Goal: Task Accomplishment & Management: Complete application form

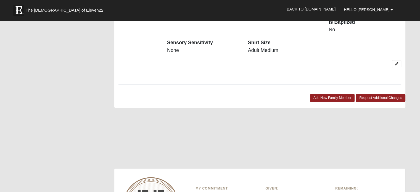
scroll to position [681, 0]
click at [325, 94] on link "Add New Family Member" at bounding box center [332, 98] width 45 height 8
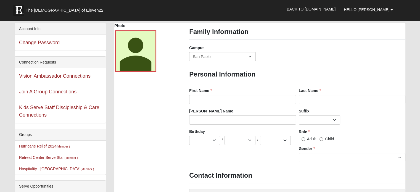
scroll to position [0, 0]
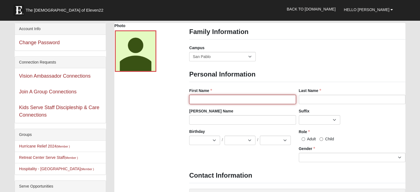
click at [199, 98] on input "First Name" at bounding box center [242, 99] width 107 height 9
type input "Adrian"
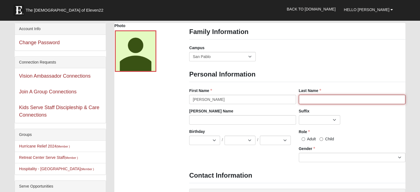
click at [307, 99] on input "Last Name" at bounding box center [352, 99] width 107 height 9
type input "Rodriguez"
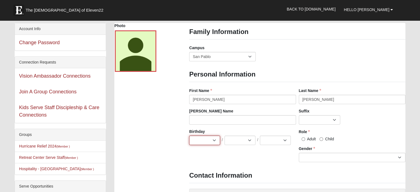
click at [213, 141] on select "Jan Feb Mar Apr May Jun Jul Aug Sep Oct Nov Dec" at bounding box center [204, 140] width 31 height 9
select select "11"
click at [189, 136] on select "Jan Feb Mar Apr May Jun Jul Aug Sep Oct Nov Dec" at bounding box center [204, 140] width 31 height 9
click at [229, 143] on select "1 2 3 4 5 6 7 8 9 10 11 12 13 14 15 16 17 18 19 20 21 22 23 24 25 26 27 28 29 3…" at bounding box center [240, 140] width 31 height 9
select select "15"
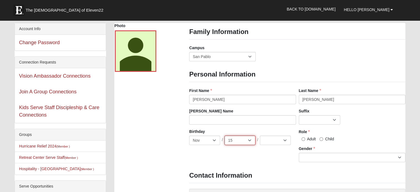
click at [225, 136] on select "1 2 3 4 5 6 7 8 9 10 11 12 13 14 15 16 17 18 19 20 21 22 23 24 25 26 27 28 29 3…" at bounding box center [240, 140] width 31 height 9
click at [271, 138] on select "2025 2024 2023 2022 2021 2020 2019 2018 2017 2016 2015 2014 2013 2012 2011 2010…" at bounding box center [275, 140] width 31 height 9
select select "2004"
click at [260, 136] on select "2025 2024 2023 2022 2021 2020 2019 2018 2017 2016 2015 2014 2013 2012 2011 2010…" at bounding box center [275, 140] width 31 height 9
click at [303, 138] on input "Adult" at bounding box center [304, 139] width 4 height 4
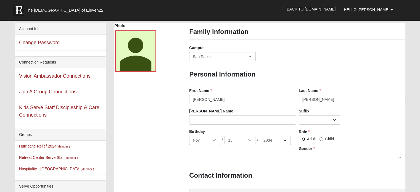
radio input "true"
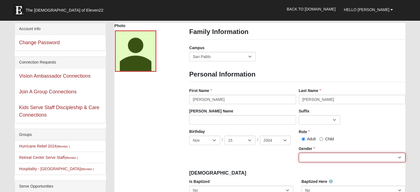
click at [305, 156] on select "[DEMOGRAPHIC_DATA] [DEMOGRAPHIC_DATA]" at bounding box center [352, 157] width 107 height 9
select select "[DEMOGRAPHIC_DATA]"
click at [299, 153] on select "[DEMOGRAPHIC_DATA] [DEMOGRAPHIC_DATA]" at bounding box center [352, 157] width 107 height 9
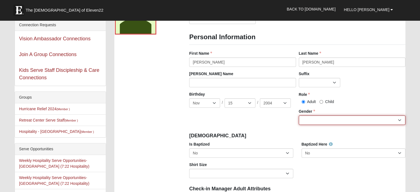
scroll to position [40, 0]
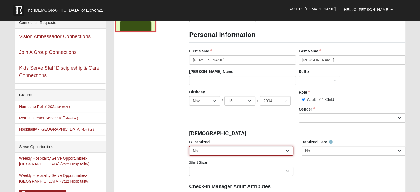
click at [221, 150] on select "No Yes" at bounding box center [241, 150] width 104 height 9
select select "True"
click at [189, 146] on select "No Yes" at bounding box center [241, 150] width 104 height 9
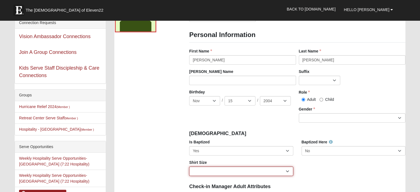
click at [201, 169] on select "Adult Small Adult Medium Adult Large Adult XL Adult XXL Adult 3XL Adult 4XL You…" at bounding box center [241, 171] width 104 height 9
select select "Adult Large"
click at [189, 167] on select "Adult Small Adult Medium Adult Large Adult XL Adult XXL Adult 3XL Adult 4XL You…" at bounding box center [241, 171] width 104 height 9
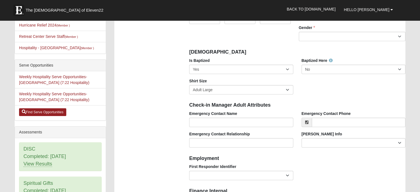
scroll to position [121, 0]
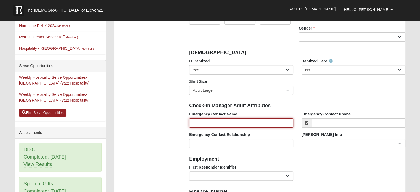
click at [201, 123] on input "Emergency Contact Name" at bounding box center [241, 122] width 104 height 9
type input "[PERSON_NAME]"
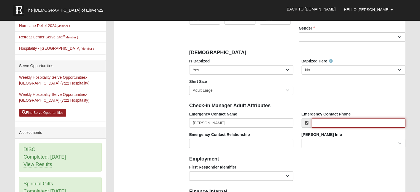
type input "9048887332"
type input "[EMAIL_ADDRESS][DOMAIN_NAME]"
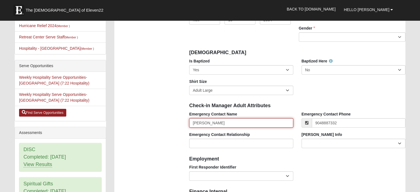
type input "[PHONE_NUMBER]"
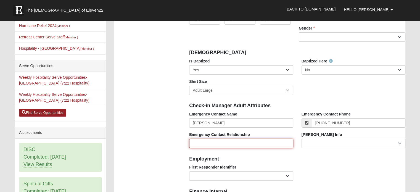
click at [216, 140] on input "Emergency Contact Relationship" at bounding box center [241, 143] width 104 height 9
type input "mom"
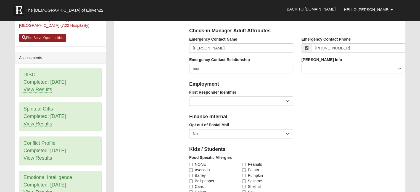
scroll to position [196, 0]
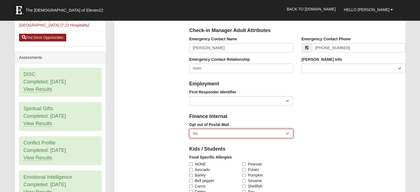
click at [206, 136] on select "No Yes" at bounding box center [241, 133] width 104 height 9
select select "True"
click at [189, 129] on select "No Yes" at bounding box center [241, 133] width 104 height 9
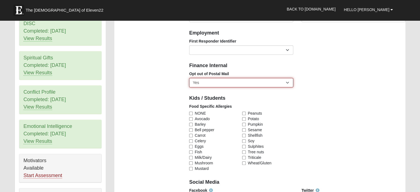
scroll to position [247, 0]
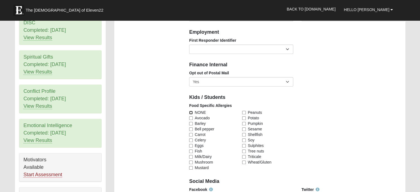
click at [190, 113] on input "NONE" at bounding box center [191, 113] width 4 height 4
checkbox input "true"
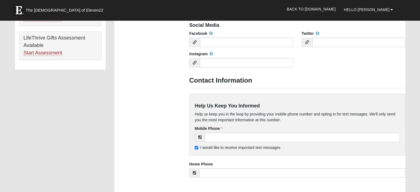
scroll to position [407, 0]
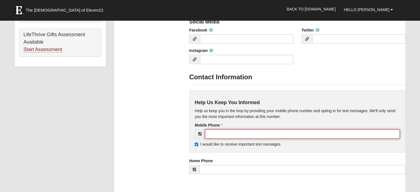
click at [212, 133] on input "tel" at bounding box center [302, 133] width 195 height 9
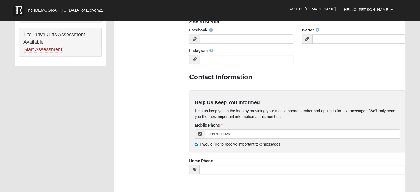
type input "[PHONE_NUMBER]"
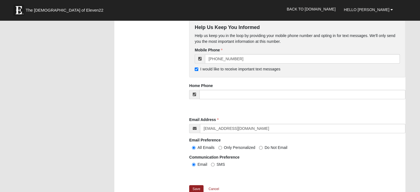
scroll to position [483, 0]
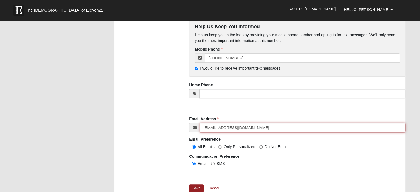
click at [247, 127] on input "[EMAIL_ADDRESS][DOMAIN_NAME]" at bounding box center [303, 127] width 206 height 9
type input "f"
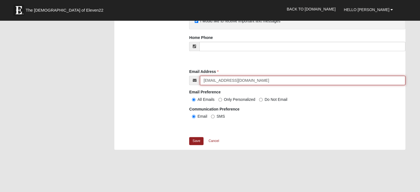
scroll to position [530, 0]
type input "[EMAIL_ADDRESS][DOMAIN_NAME]"
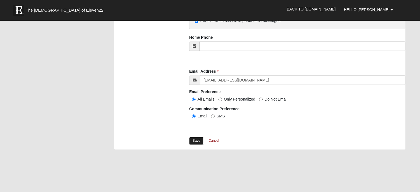
click at [195, 141] on link "Save" at bounding box center [196, 141] width 14 height 8
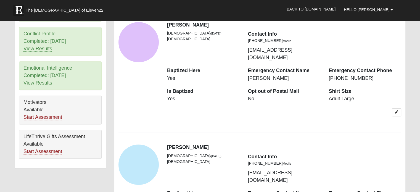
scroll to position [304, 0]
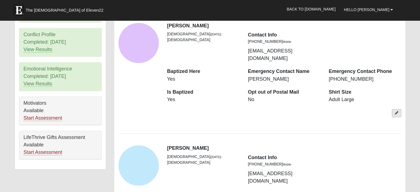
click at [396, 111] on icon at bounding box center [396, 112] width 3 height 3
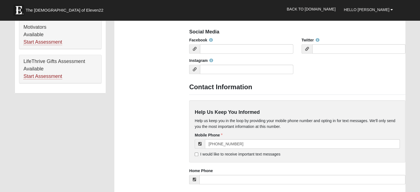
scroll to position [380, 0]
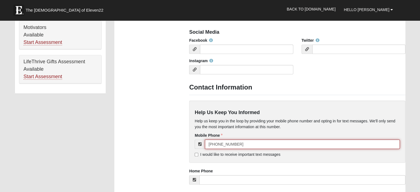
click at [238, 143] on input "[PHONE_NUMBER]" at bounding box center [302, 144] width 195 height 9
type input "("
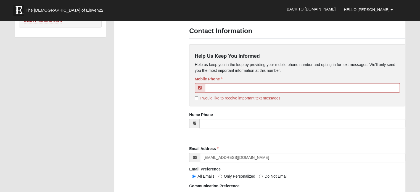
scroll to position [439, 0]
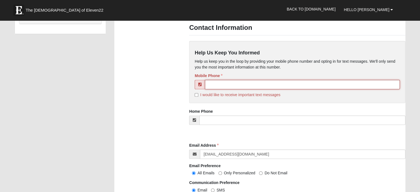
click at [213, 82] on input "tel" at bounding box center [302, 84] width 195 height 9
type input "[PHONE_NUMBER]"
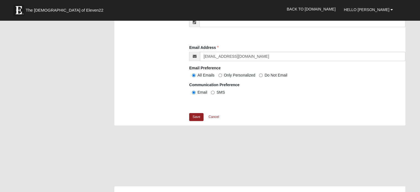
scroll to position [538, 0]
click at [195, 114] on link "Save" at bounding box center [196, 116] width 14 height 8
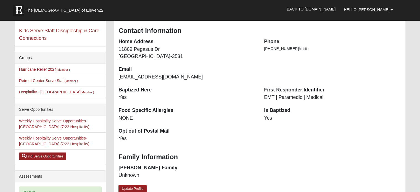
scroll to position [76, 0]
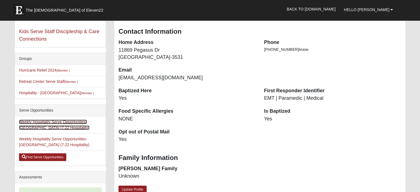
click at [64, 121] on link "Weekly Hospitality Serve Opportunities-[GEOGRAPHIC_DATA] (7:22 Hospitality)" at bounding box center [54, 125] width 70 height 10
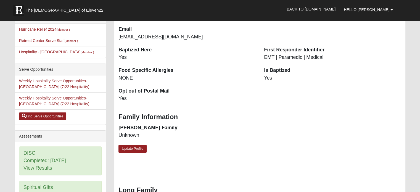
scroll to position [117, 0]
click at [34, 114] on link "Find Serve Opportunities" at bounding box center [42, 117] width 47 height 8
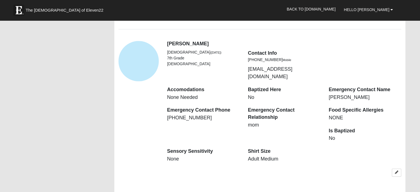
scroll to position [763, 0]
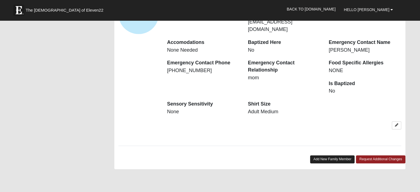
click at [321, 155] on link "Add New Family Member" at bounding box center [332, 159] width 45 height 8
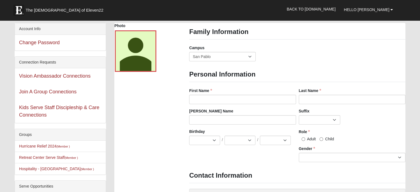
scroll to position [0, 0]
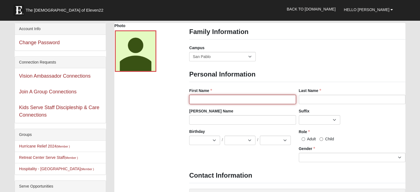
click at [197, 98] on input "First Name" at bounding box center [242, 99] width 107 height 9
type input "Maya"
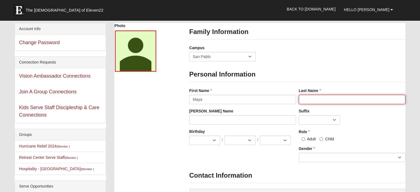
click at [307, 100] on input "Last Name" at bounding box center [352, 99] width 107 height 9
type input "[PERSON_NAME]"
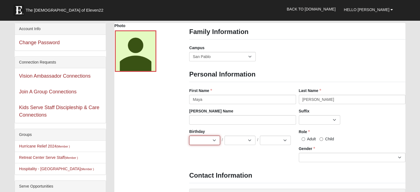
click at [213, 139] on select "Jan Feb Mar Apr May Jun [DATE] Aug Sep Oct Nov Dec" at bounding box center [204, 140] width 31 height 9
select select "12"
click at [189, 136] on select "Jan Feb Mar Apr May Jun [DATE] Aug Sep Oct Nov Dec" at bounding box center [204, 140] width 31 height 9
click at [236, 142] on select "1 2 3 4 5 6 7 8 9 10 11 12 13 14 15 16 17 18 19 20 21 22 23 24 25 26 27 28 29 3…" at bounding box center [240, 140] width 31 height 9
select select "29"
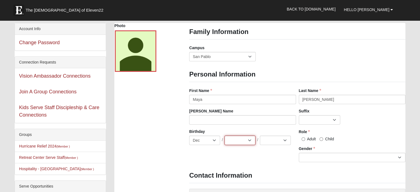
click at [225, 136] on select "1 2 3 4 5 6 7 8 9 10 11 12 13 14 15 16 17 18 19 20 21 22 23 24 25 26 27 28 29 3…" at bounding box center [240, 140] width 31 height 9
click at [266, 140] on select "2025 2024 2023 2022 2021 2020 2019 2018 2017 2016 2015 2014 2013 2012 2011 2010…" at bounding box center [275, 140] width 31 height 9
select select "2004"
click at [266, 140] on select "2025 2024 2023 2022 2021 2020 2019 2018 2017 2016 2015 2014 2013 2012 2011 2010…" at bounding box center [275, 140] width 31 height 9
click at [305, 139] on input "Adult" at bounding box center [304, 139] width 4 height 4
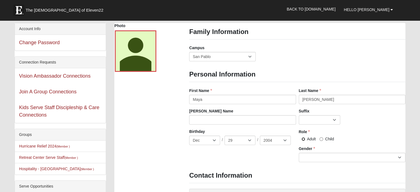
radio input "true"
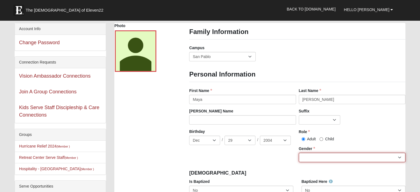
click at [314, 154] on select "[DEMOGRAPHIC_DATA] [DEMOGRAPHIC_DATA]" at bounding box center [352, 157] width 107 height 9
select select "[DEMOGRAPHIC_DATA]"
click at [299, 153] on select "[DEMOGRAPHIC_DATA] [DEMOGRAPHIC_DATA]" at bounding box center [352, 157] width 107 height 9
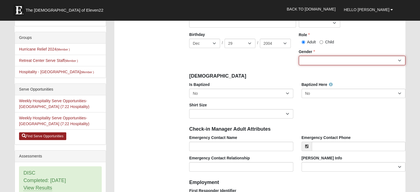
scroll to position [107, 0]
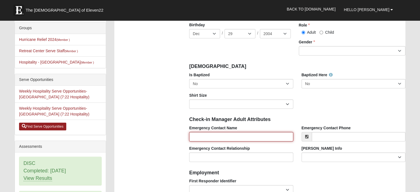
click at [205, 137] on input "Emergency Contact Name" at bounding box center [241, 136] width 104 height 9
type input "[PERSON_NAME]"
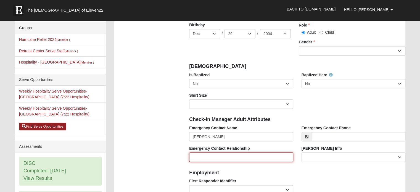
click at [203, 159] on input "Emergency Contact Relationship" at bounding box center [241, 157] width 104 height 9
type input "B"
type input "Mom n Law"
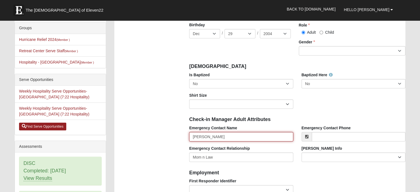
click at [203, 137] on input "[PERSON_NAME]" at bounding box center [241, 136] width 104 height 9
click at [227, 136] on input "[PERSON_NAME]" at bounding box center [241, 136] width 104 height 9
type input "[PERSON_NAME]"
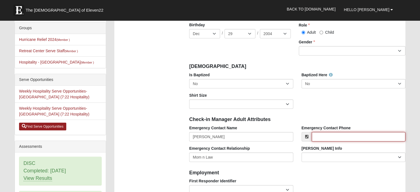
click at [321, 136] on input "Emergency Contact Phone" at bounding box center [359, 136] width 94 height 9
type input "[PHONE_NUMBER]"
type input "[EMAIL_ADDRESS][DOMAIN_NAME]"
click at [310, 162] on div "[PERSON_NAME] Info Current [PERSON_NAME] Child Current [PERSON_NAME] Parent For…" at bounding box center [354, 156] width 112 height 20
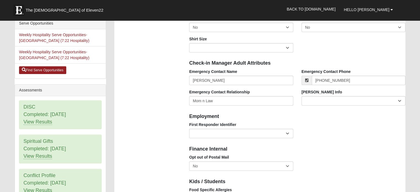
scroll to position [164, 0]
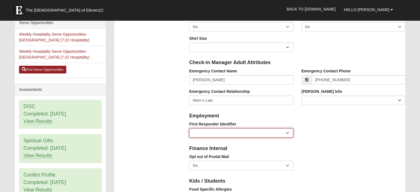
click at [284, 135] on select "EMT | Paramedic | Medical Firefighter | Fire Department Police Officer | Sherif…" at bounding box center [241, 132] width 104 height 9
click at [331, 124] on div "First Responder Identifier EMT | Paramedic | Medical Firefighter | Fire Departm…" at bounding box center [297, 131] width 225 height 20
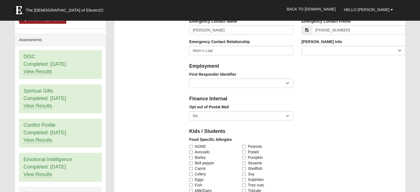
scroll to position [213, 0]
click at [277, 115] on select "No Yes" at bounding box center [241, 115] width 104 height 9
select select "True"
click at [189, 111] on select "No Yes" at bounding box center [241, 115] width 104 height 9
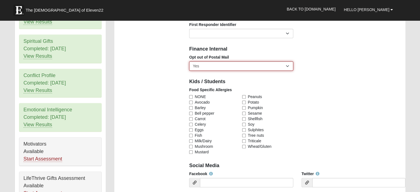
scroll to position [266, 0]
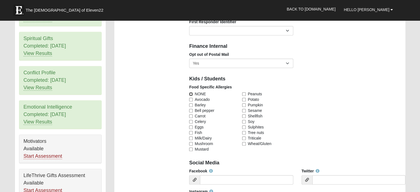
click at [190, 93] on input "NONE" at bounding box center [191, 94] width 4 height 4
checkbox input "true"
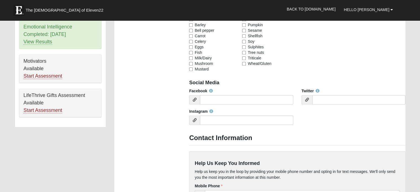
scroll to position [403, 0]
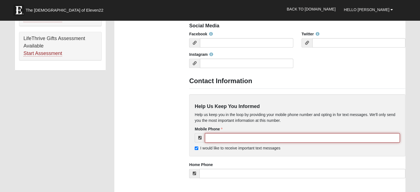
click at [214, 138] on input "tel" at bounding box center [302, 137] width 195 height 9
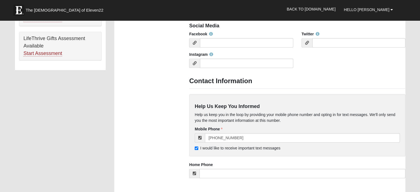
type input "[PHONE_NUMBER]"
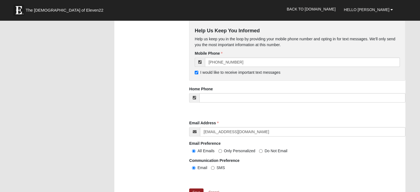
scroll to position [497, 0]
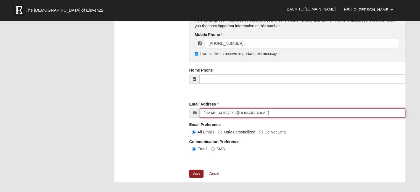
click at [246, 112] on input "[EMAIL_ADDRESS][DOMAIN_NAME]" at bounding box center [303, 112] width 206 height 9
type input "f"
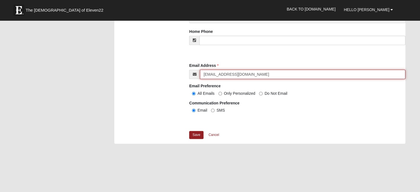
scroll to position [536, 0]
type input "[EMAIL_ADDRESS][DOMAIN_NAME]"
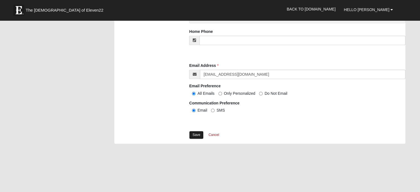
click at [198, 133] on link "Save" at bounding box center [196, 135] width 14 height 8
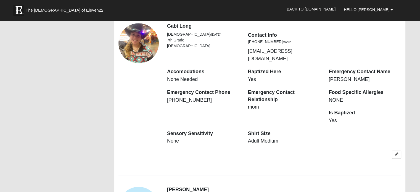
scroll to position [705, 0]
